Goal: Information Seeking & Learning: Learn about a topic

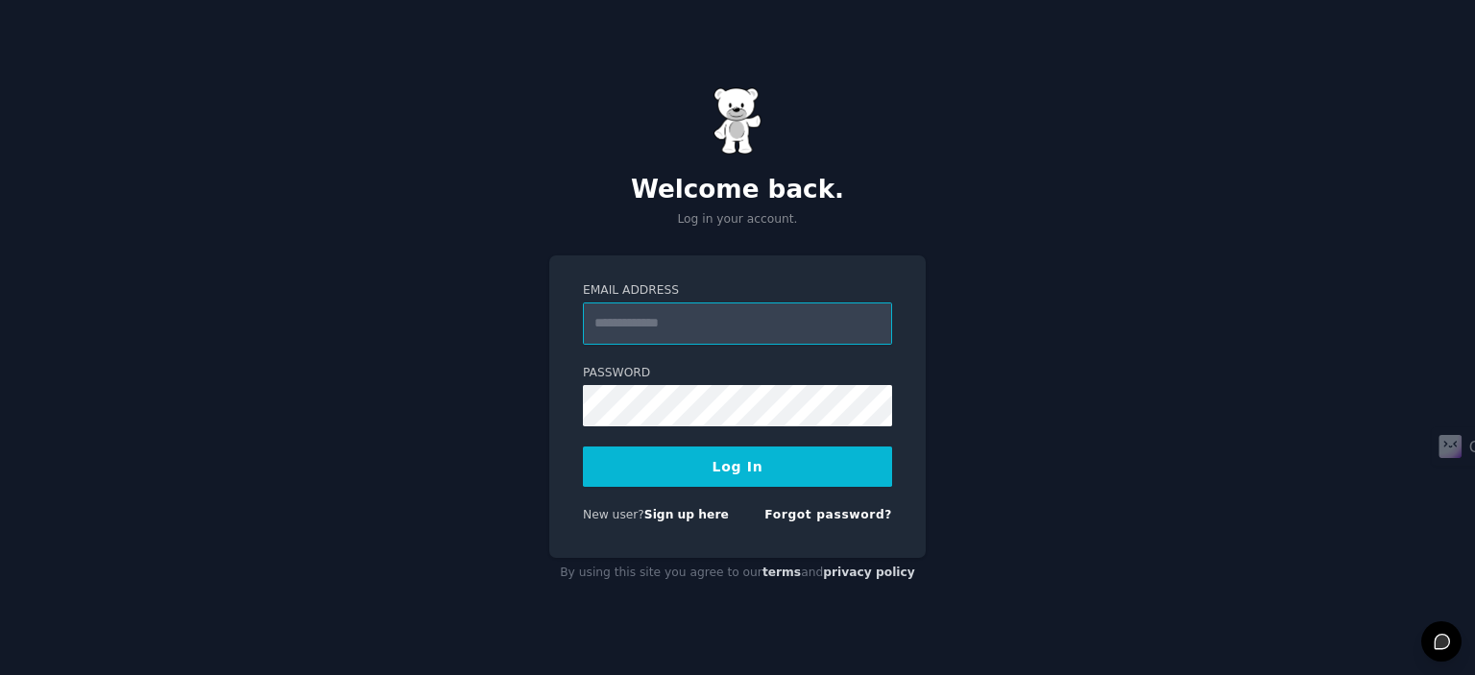
click at [738, 318] on input "Email Address" at bounding box center [737, 324] width 309 height 42
click at [565, 428] on div "**********" at bounding box center [737, 407] width 377 height 303
type input "**********"
click at [703, 471] on button "Log In" at bounding box center [737, 467] width 309 height 40
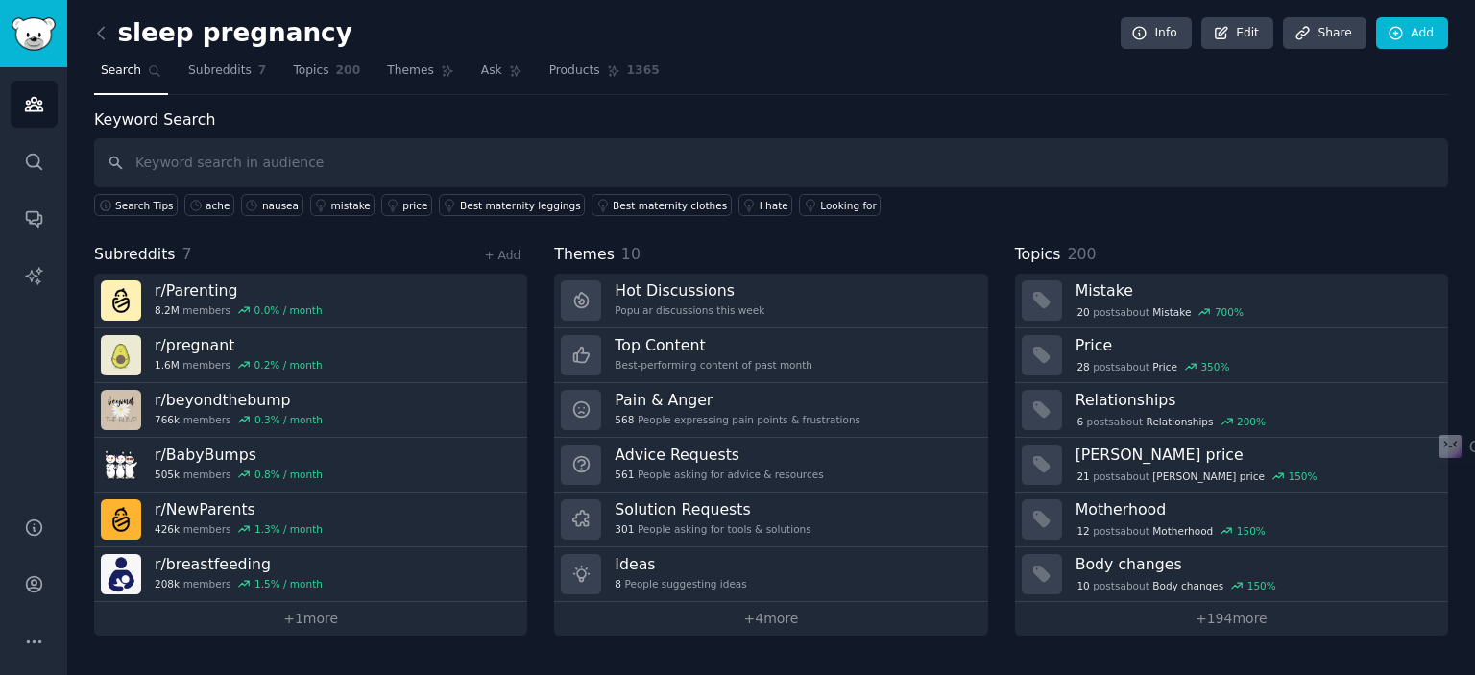
click at [190, 158] on input "text" at bounding box center [771, 162] width 1354 height 49
type input "supplements"
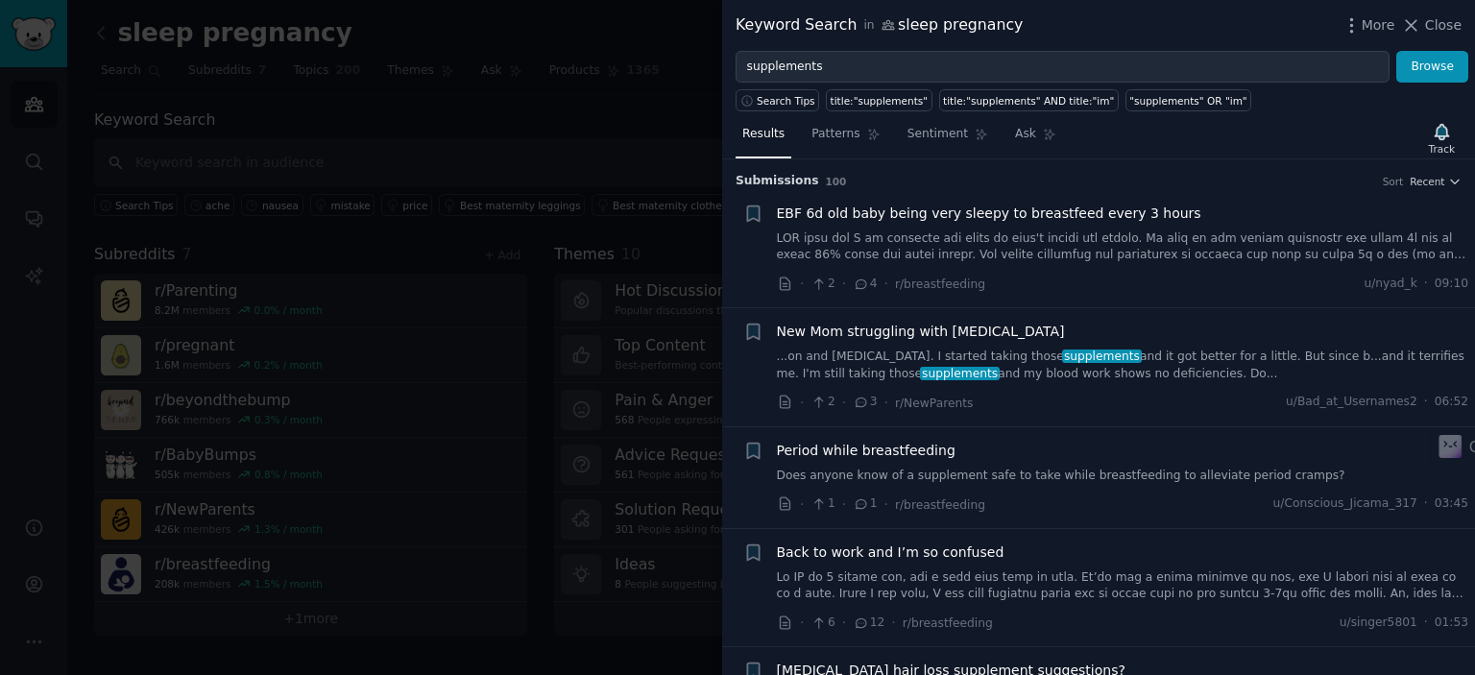
click at [611, 126] on div at bounding box center [737, 337] width 1475 height 675
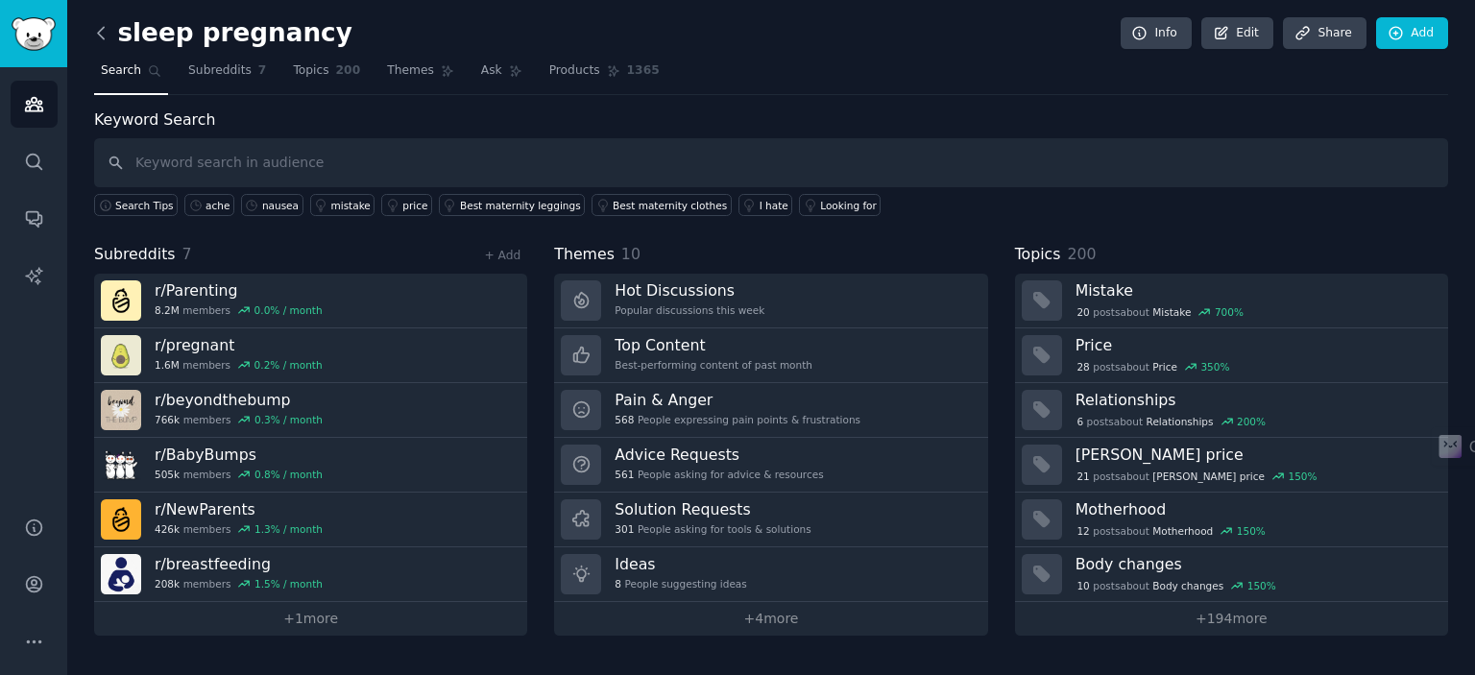
click at [99, 34] on icon at bounding box center [101, 33] width 6 height 12
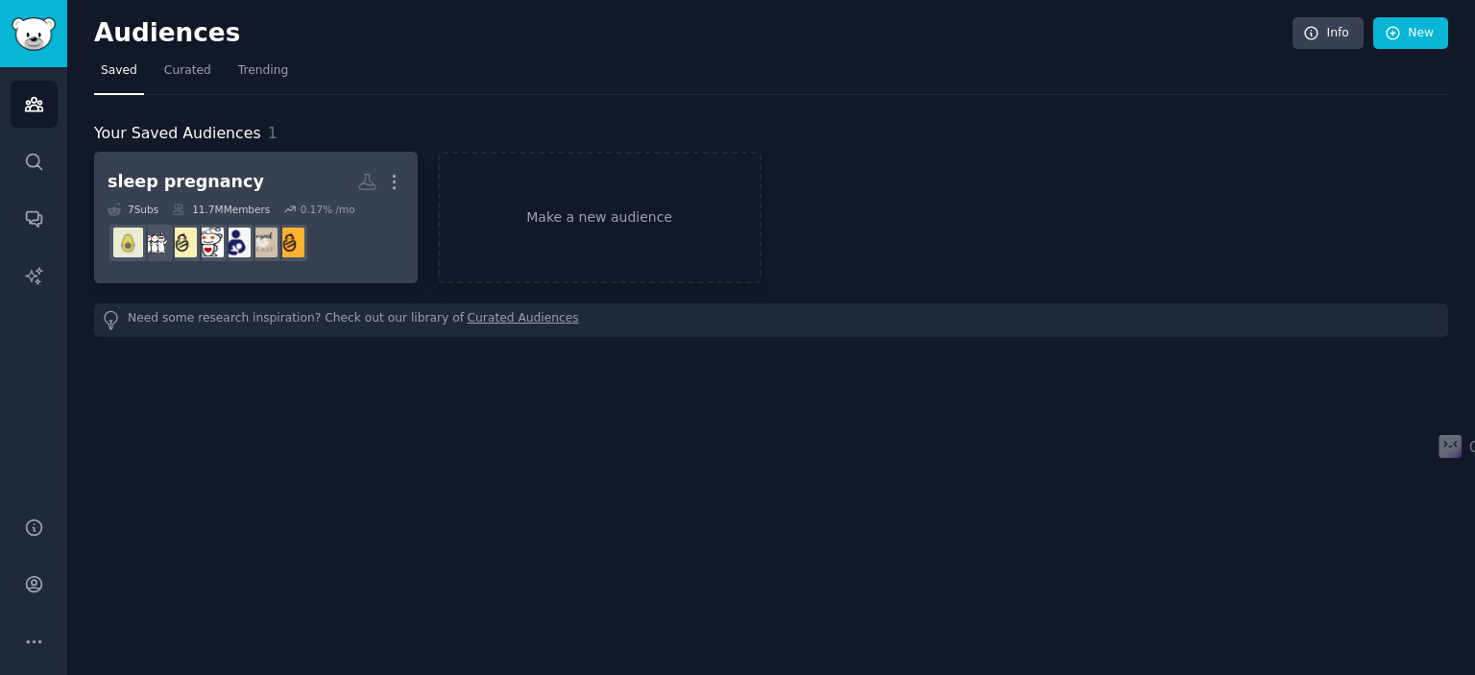
click at [374, 251] on dd "r/NewParents" at bounding box center [256, 243] width 297 height 54
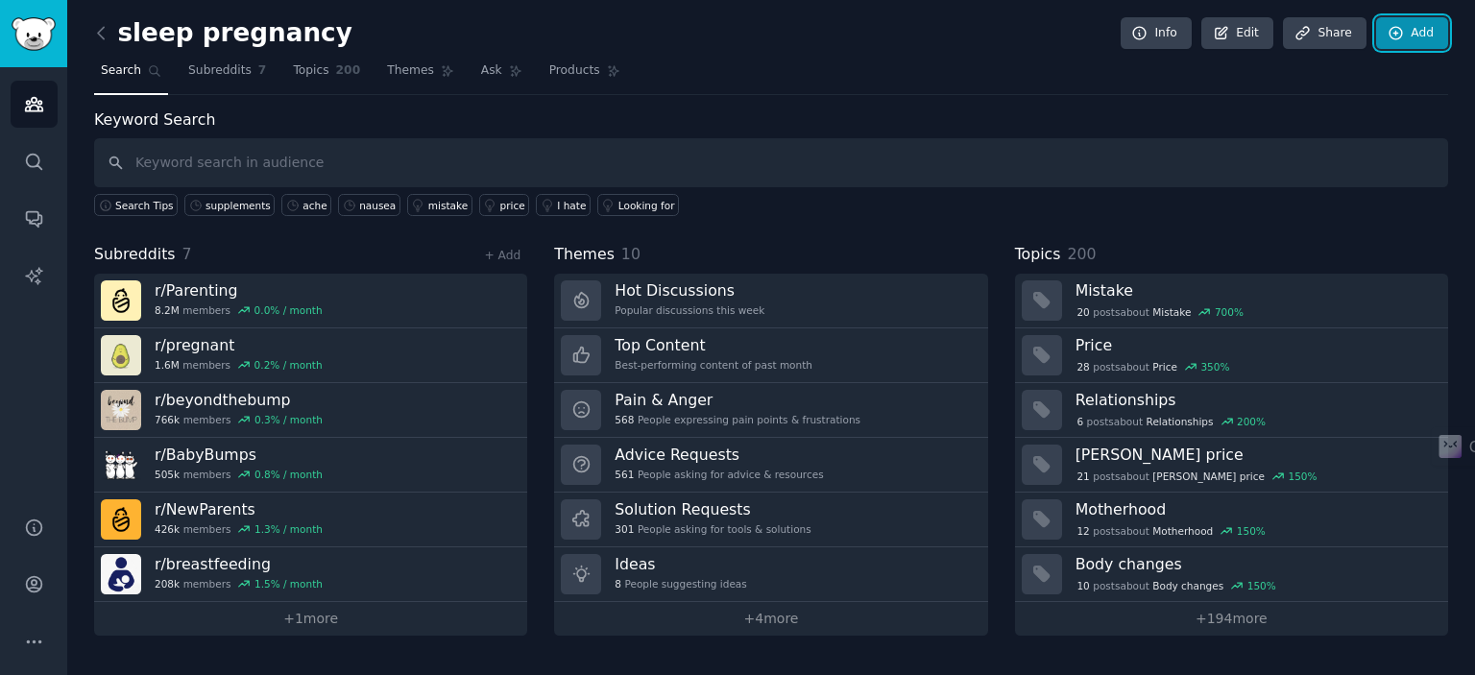
click at [1425, 41] on link "Add" at bounding box center [1412, 33] width 72 height 33
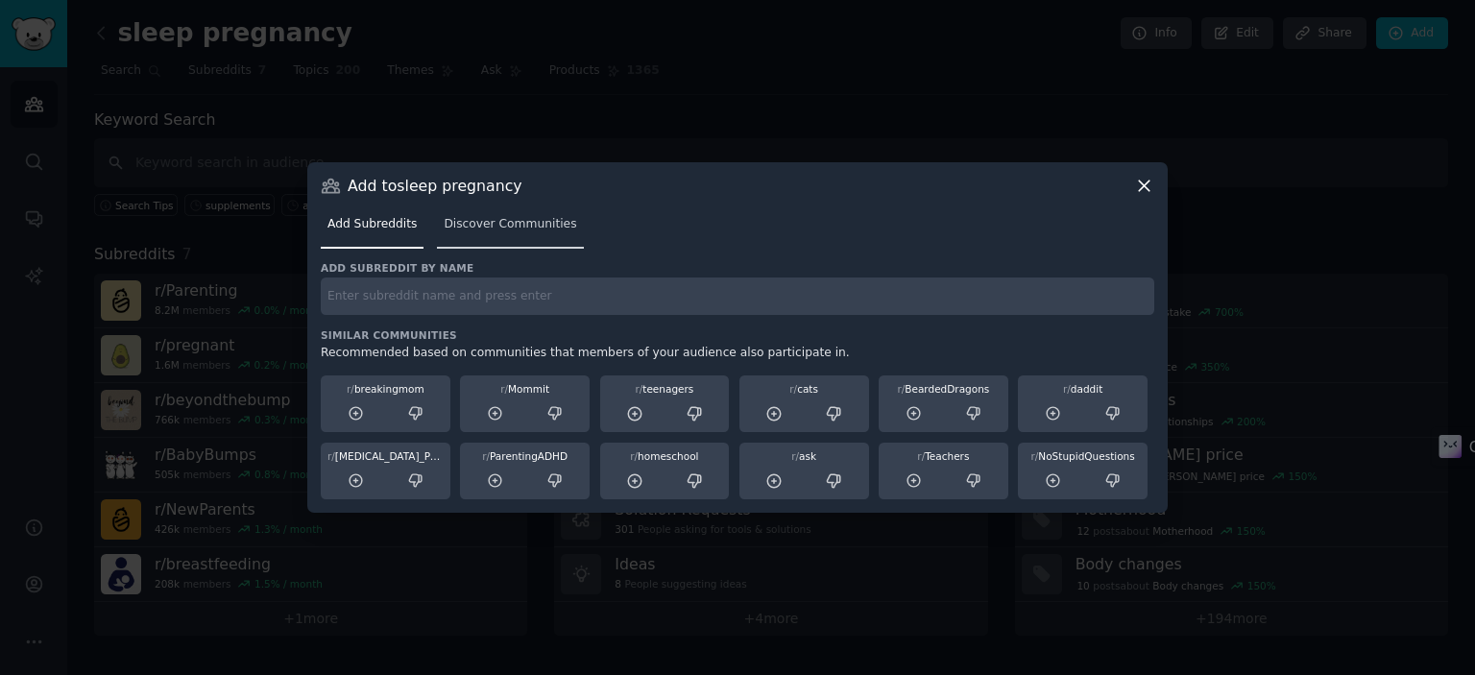
click at [470, 227] on span "Discover Communities" at bounding box center [510, 224] width 133 height 17
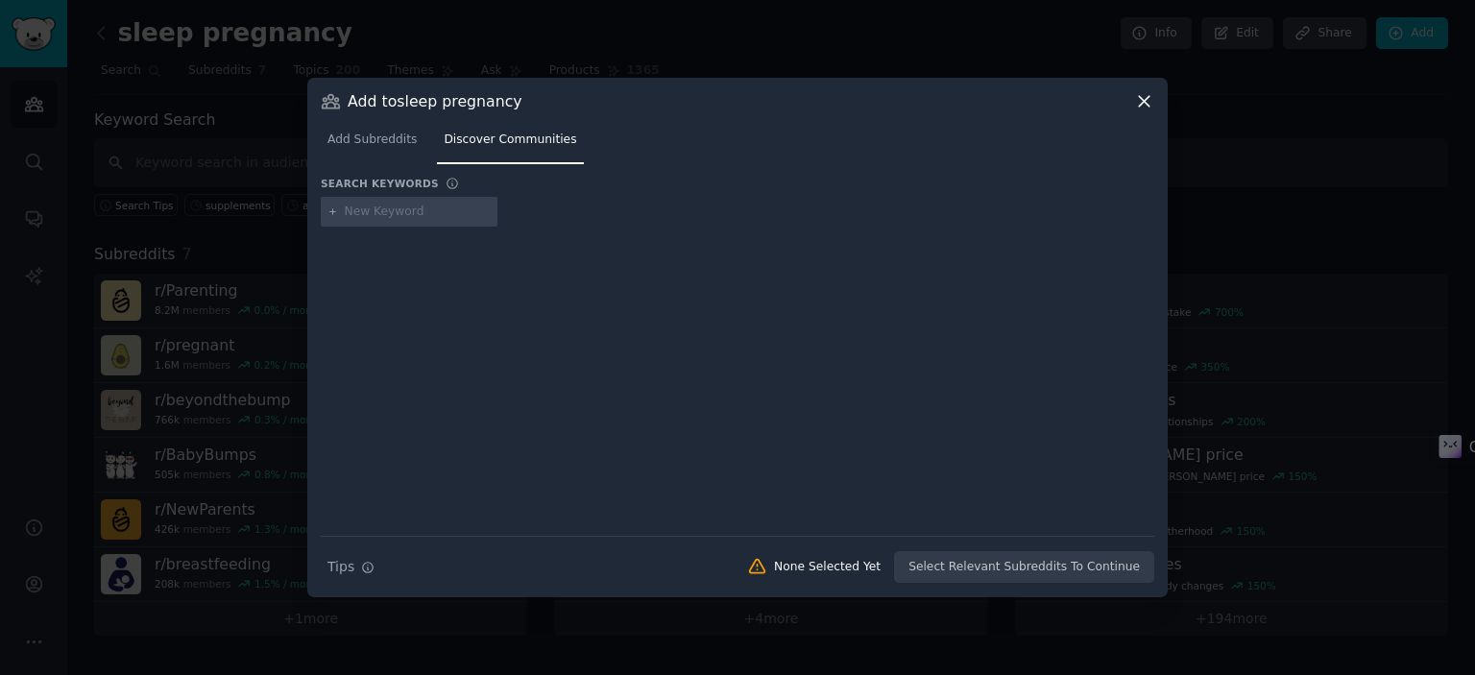
click at [408, 214] on input "text" at bounding box center [418, 212] width 146 height 17
type input "supplemets"
click at [397, 214] on div "supplemets" at bounding box center [379, 212] width 68 height 17
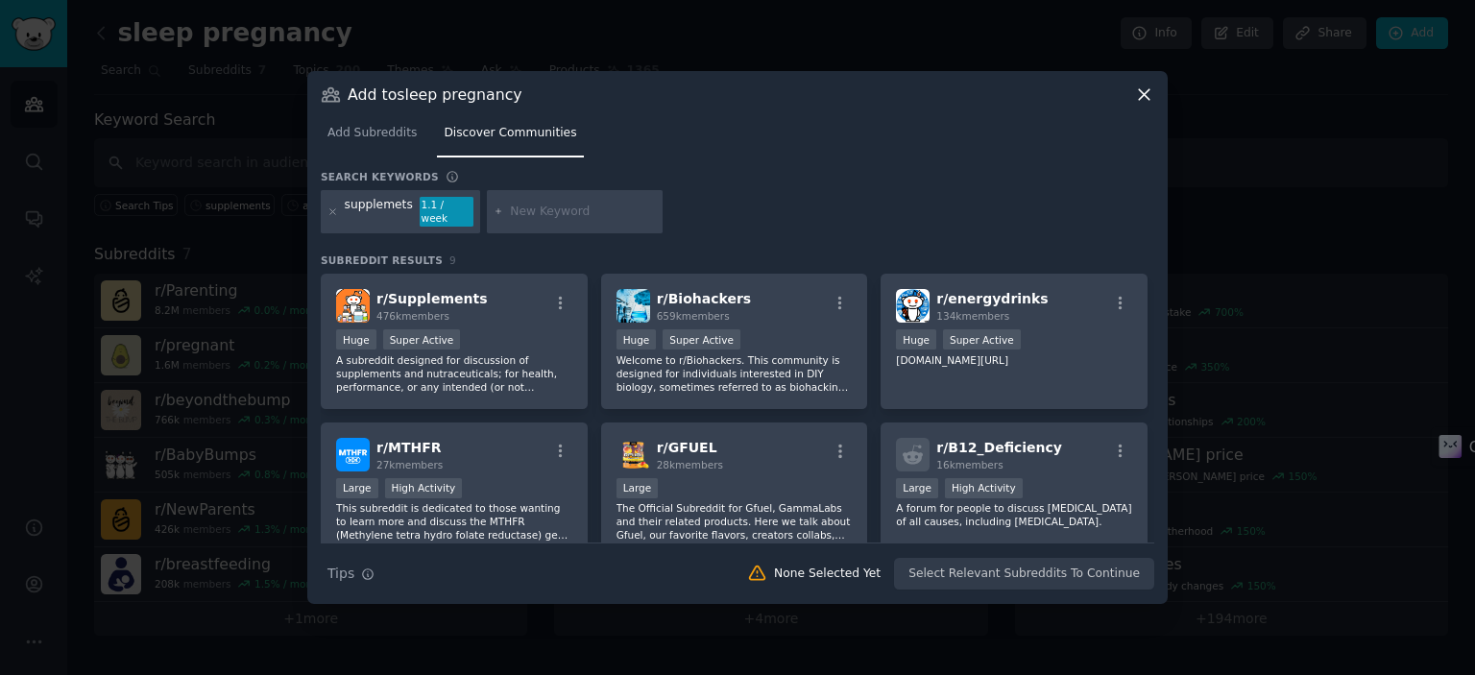
click at [1140, 103] on icon at bounding box center [1144, 95] width 20 height 20
